Goal: Information Seeking & Learning: Learn about a topic

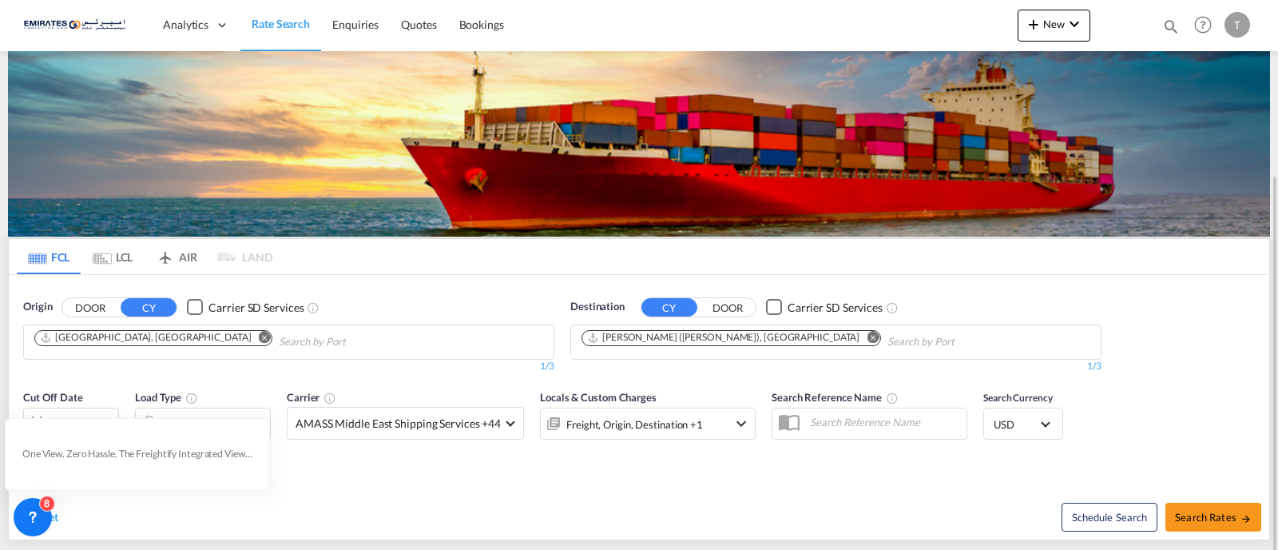
scroll to position [100, 0]
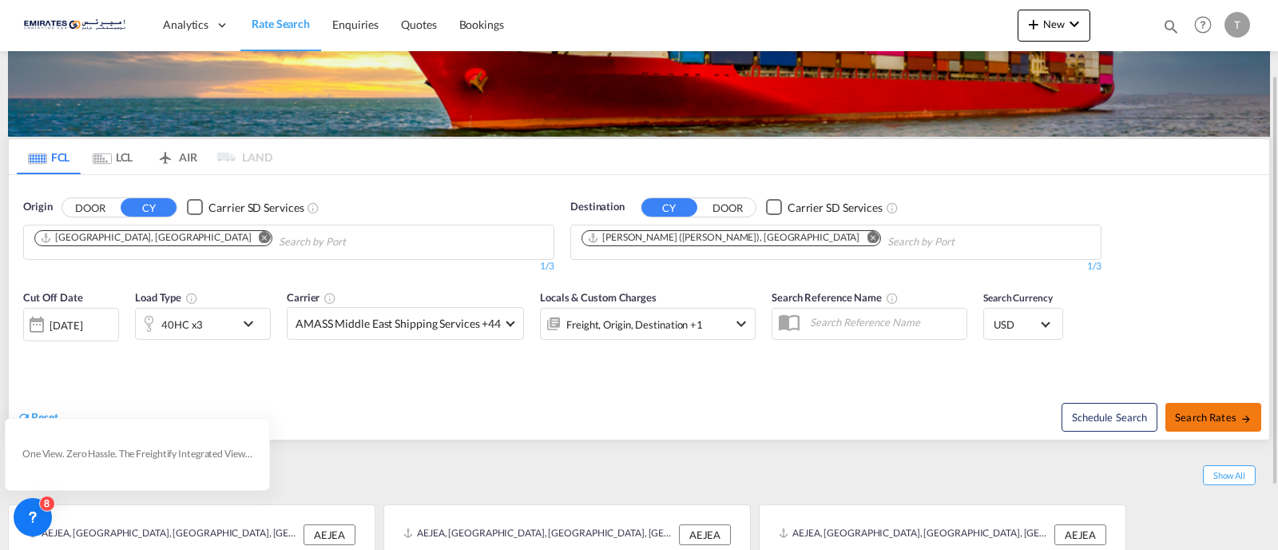
click at [1209, 417] on span "Search Rates" at bounding box center [1213, 417] width 77 height 13
type input "AEJEA to INNSA / [DATE]"
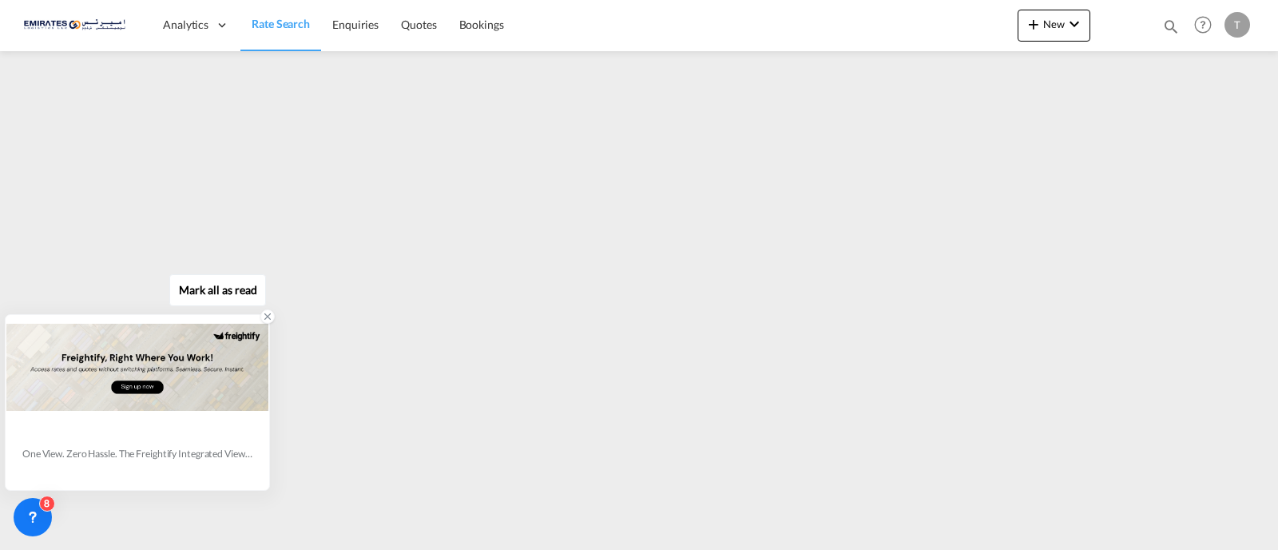
click at [268, 316] on icon at bounding box center [267, 316] width 11 height 11
